Goal: Find specific page/section: Find specific page/section

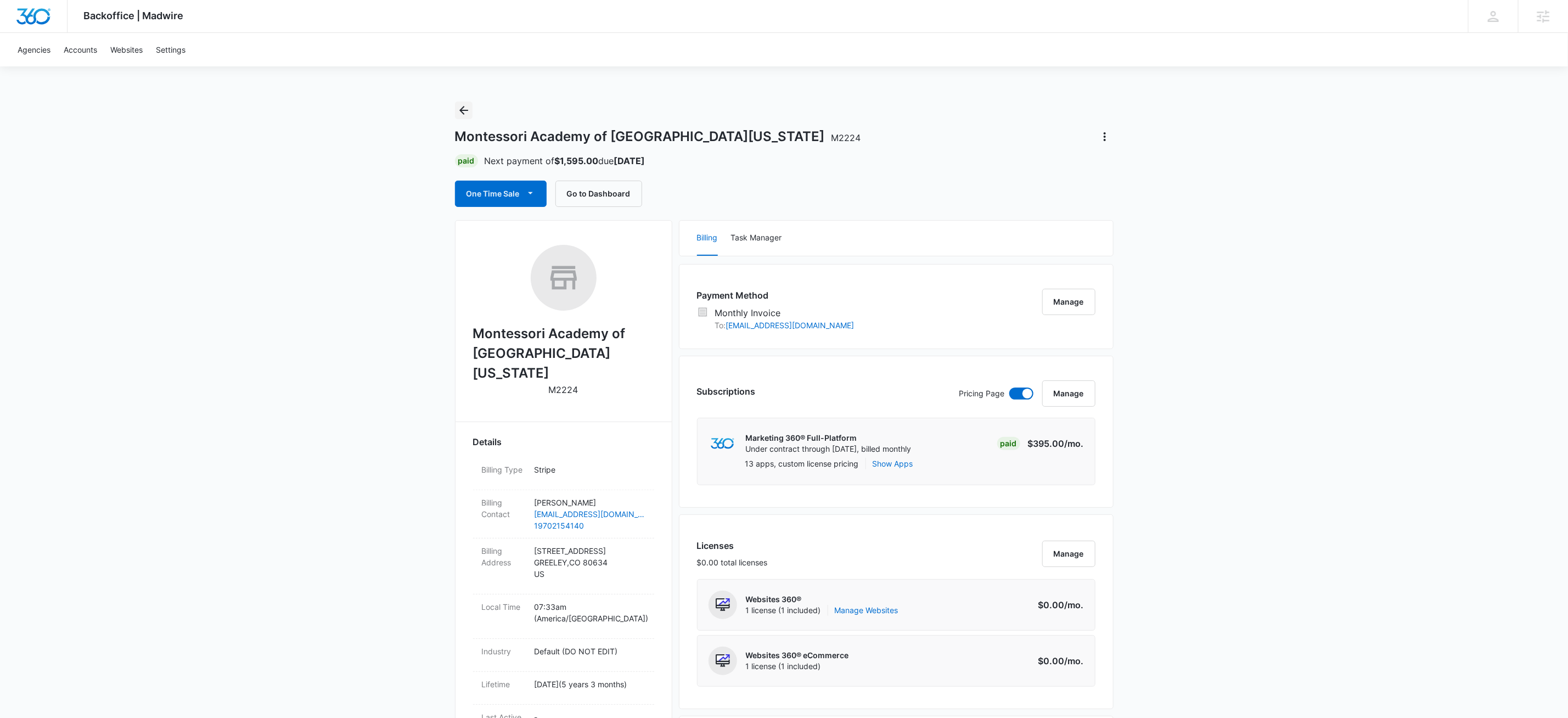
click at [464, 109] on icon "Back" at bounding box center [464, 110] width 13 height 13
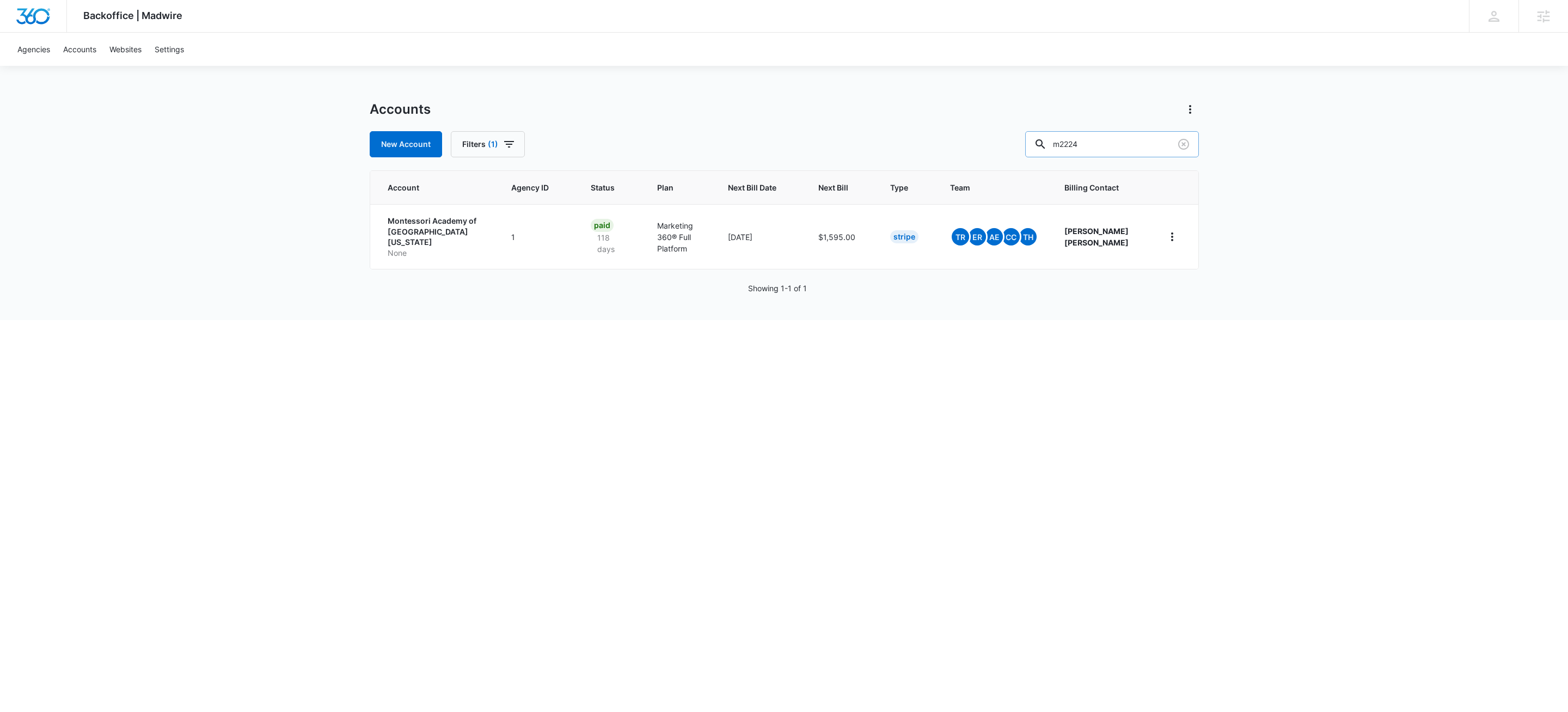
click at [1101, 148] on input "m2224" at bounding box center [1112, 144] width 173 height 26
paste input "M187978"
type input "M187978"
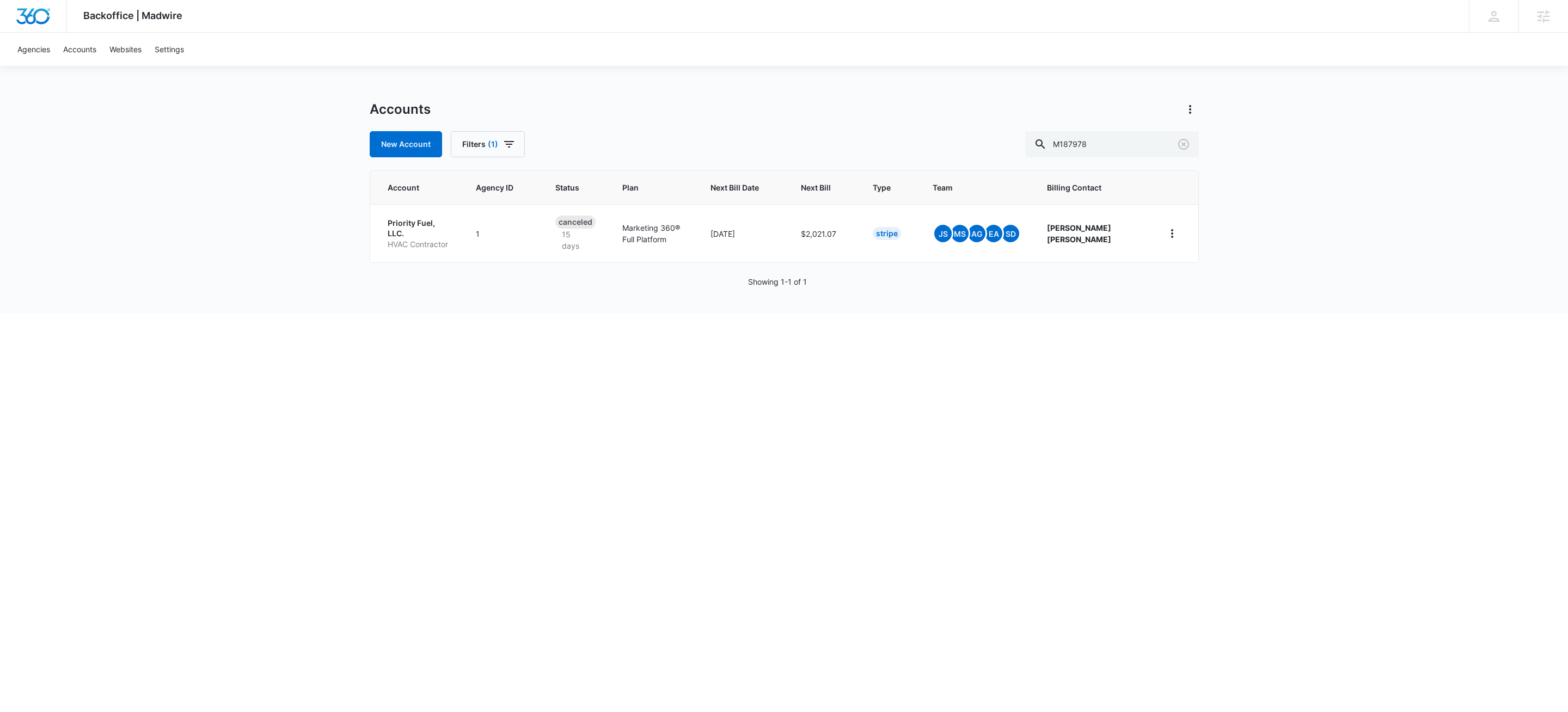
click at [515, 319] on html "Backoffice | Madwire Apps Settings KW Kait Weagraff [EMAIL_ADDRESS][PERSON_NAME…" at bounding box center [784, 356] width 1568 height 712
click at [414, 222] on p "Priority Fuel, LLC." at bounding box center [419, 228] width 62 height 22
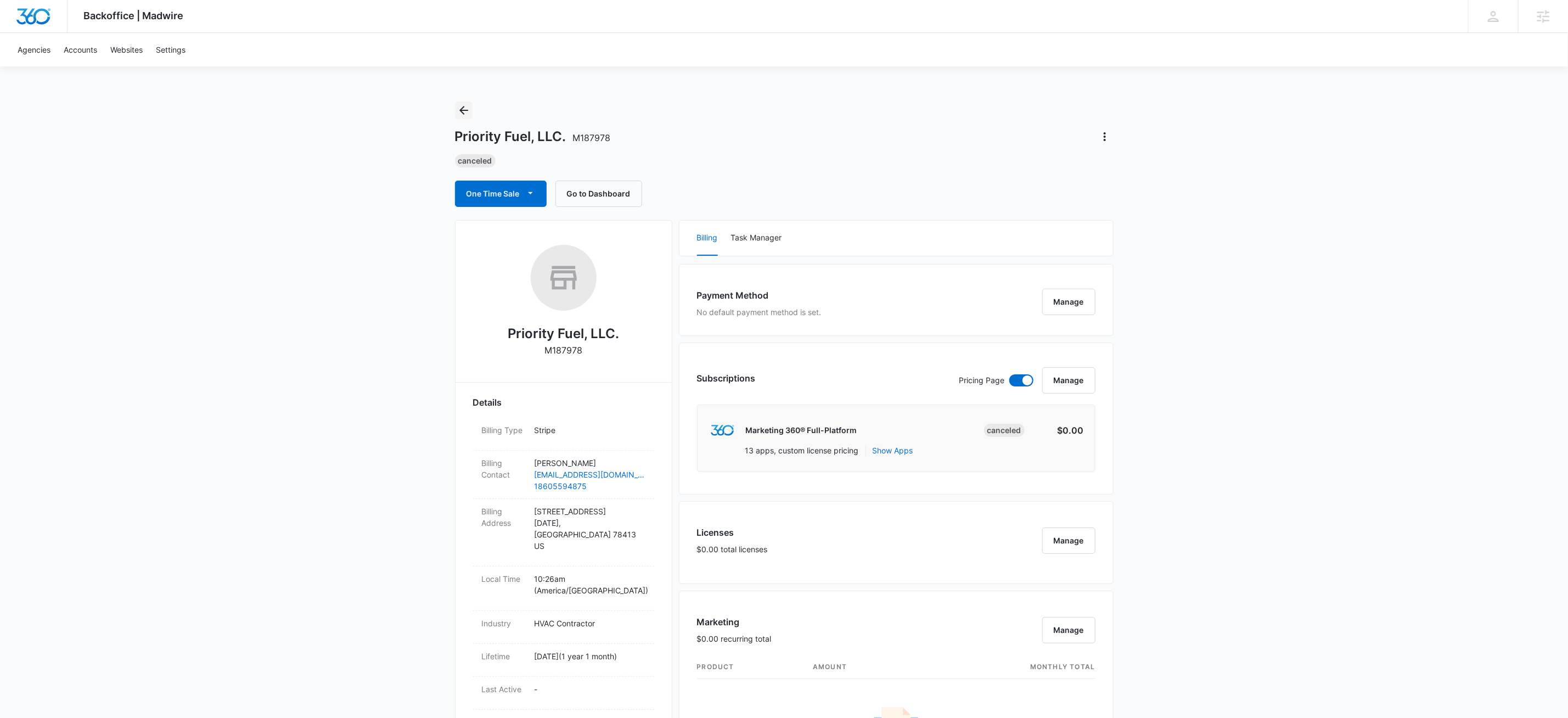
click at [457, 108] on icon "Back" at bounding box center [464, 110] width 13 height 13
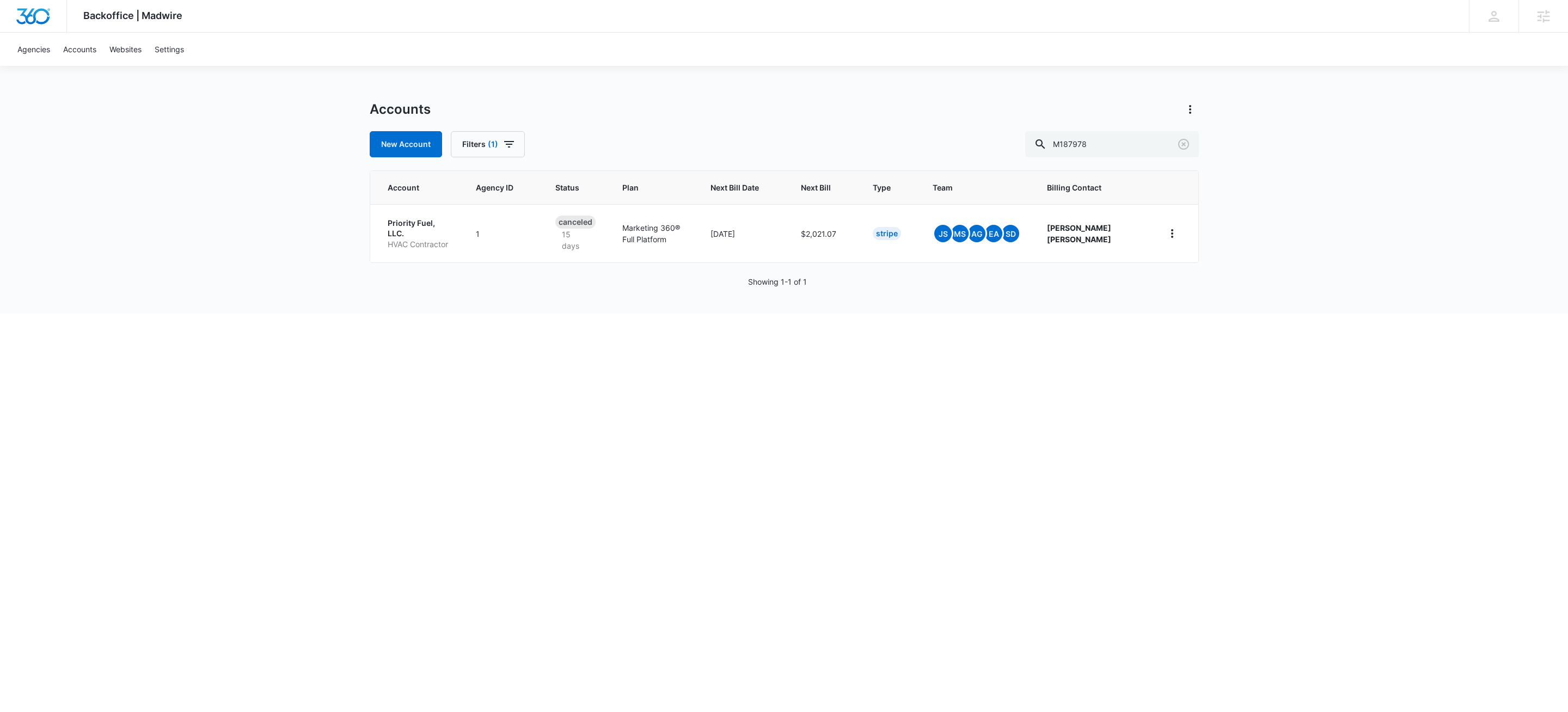
click at [1210, 144] on div "Backoffice | Madwire Apps Settings KW Kait Weagraff [EMAIL_ADDRESS][PERSON_NAME…" at bounding box center [784, 156] width 1568 height 314
click at [1108, 137] on input "M187978" at bounding box center [1112, 144] width 173 height 26
paste input "331043"
type input "M331043"
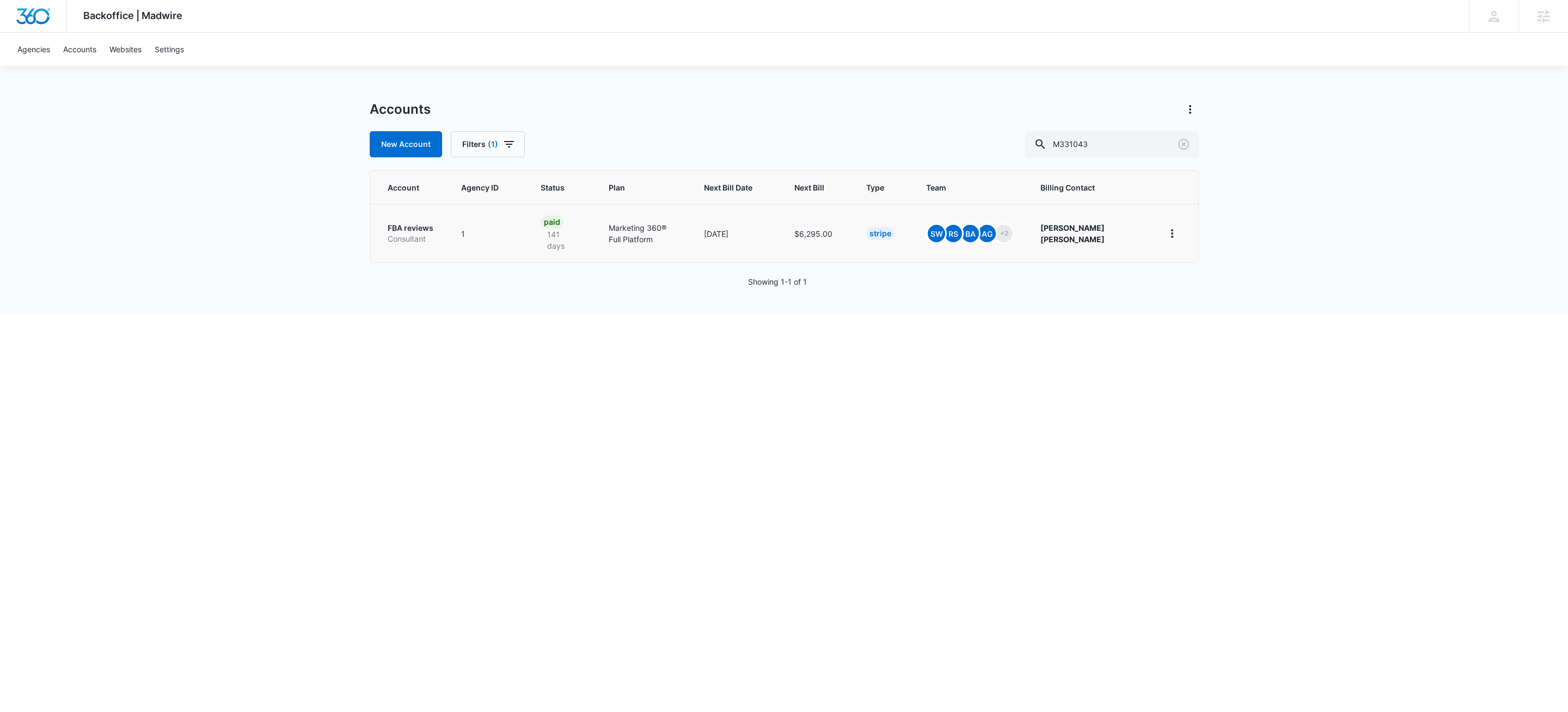
click at [404, 234] on p "Consultant" at bounding box center [412, 239] width 47 height 11
